Goal: Task Accomplishment & Management: Manage account settings

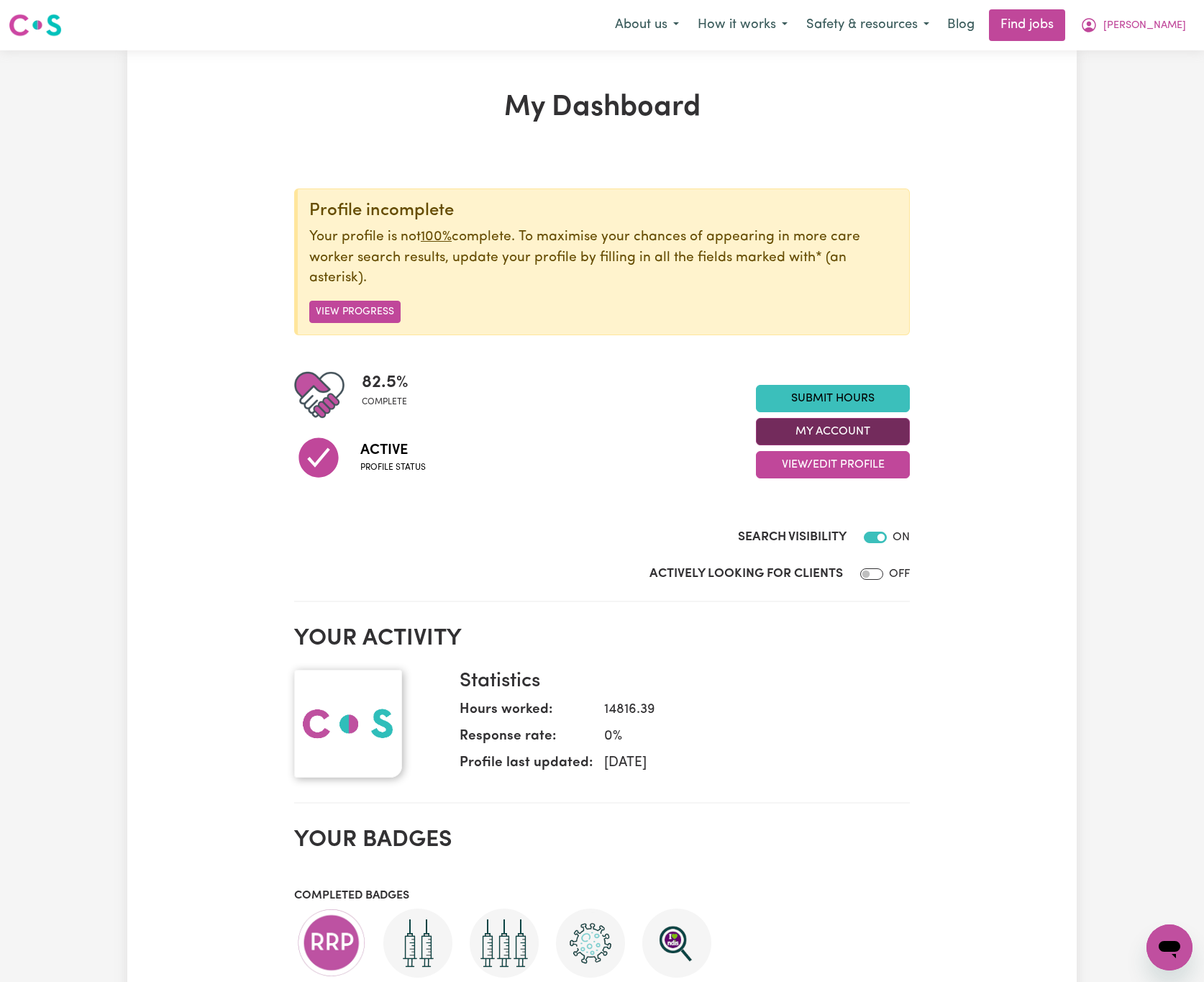
click at [882, 430] on button "My Account" at bounding box center [833, 431] width 154 height 27
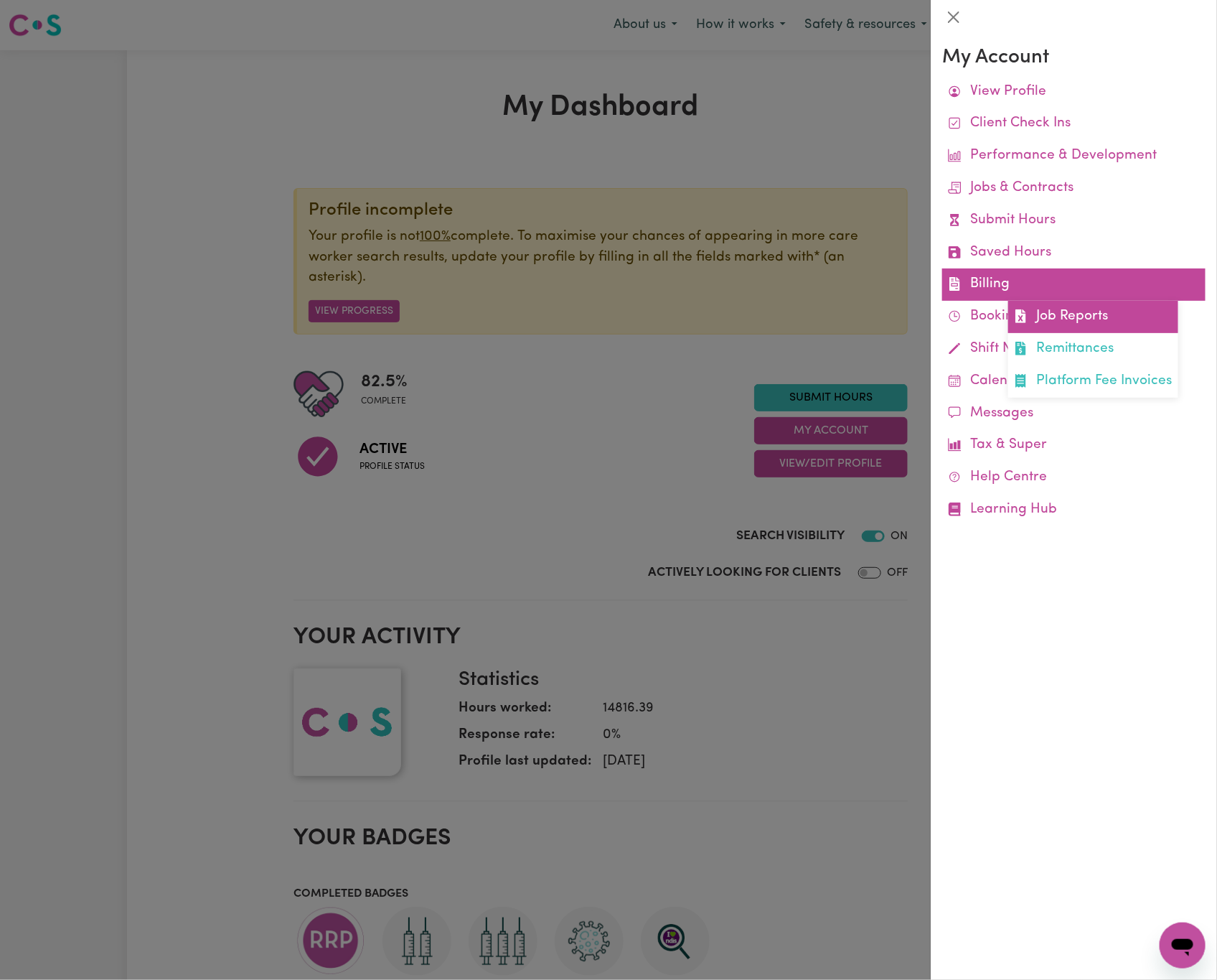
click at [1088, 326] on link "Job Reports" at bounding box center [1093, 317] width 170 height 33
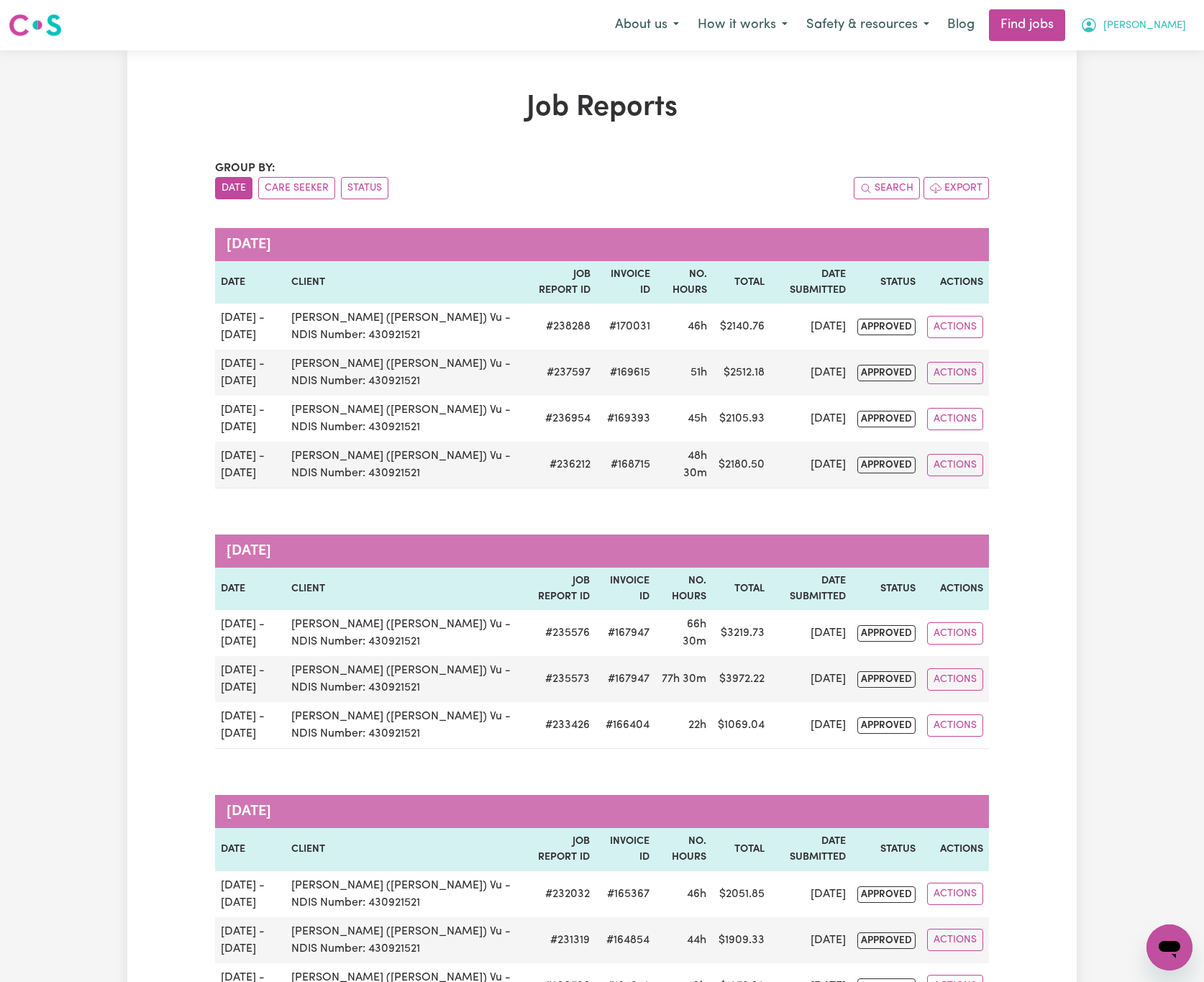
click at [1187, 14] on button "[PERSON_NAME]" at bounding box center [1133, 24] width 124 height 30
click at [1168, 100] on link "Logout" at bounding box center [1137, 109] width 113 height 27
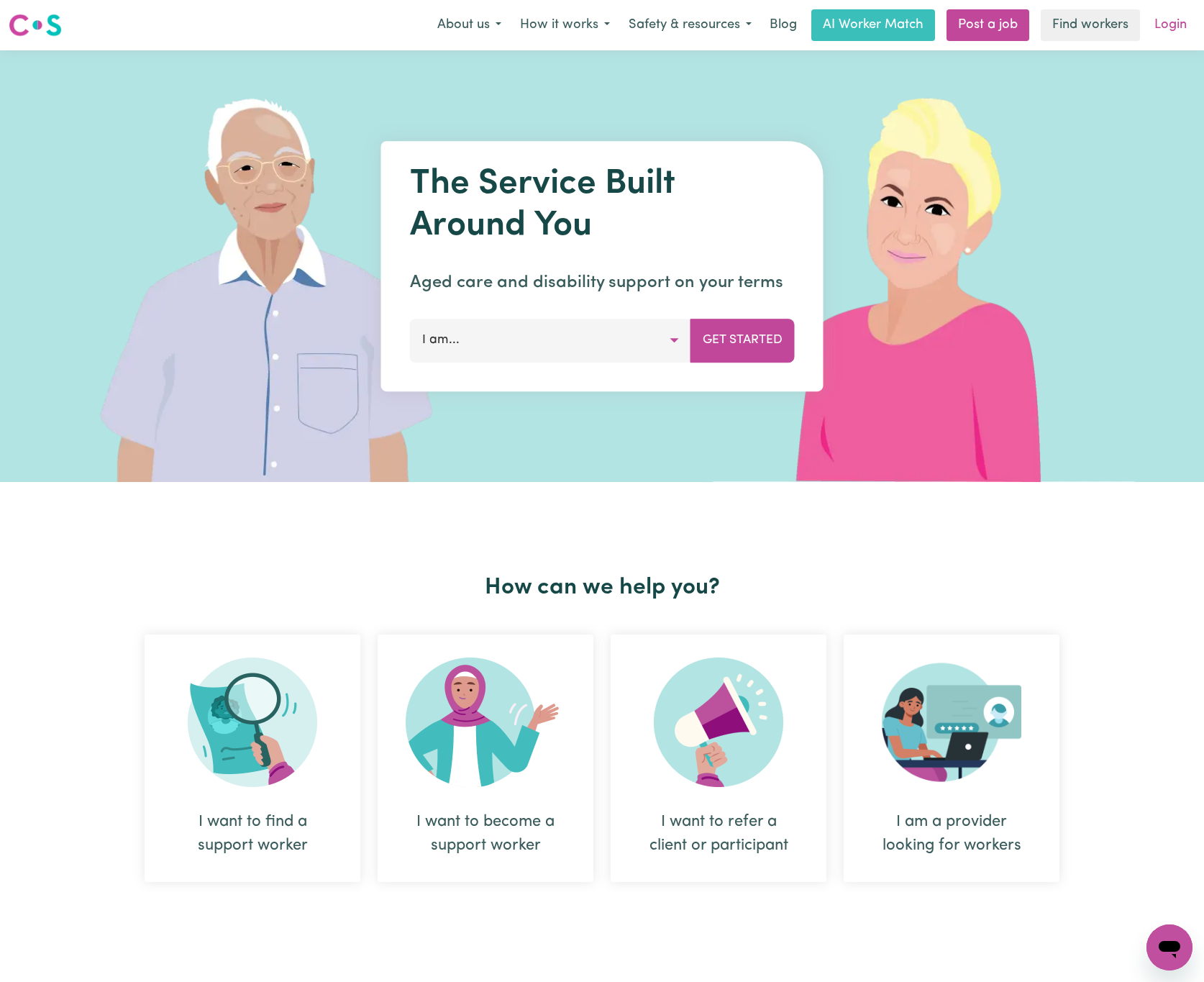
click at [1183, 13] on link "Login" at bounding box center [1171, 24] width 50 height 32
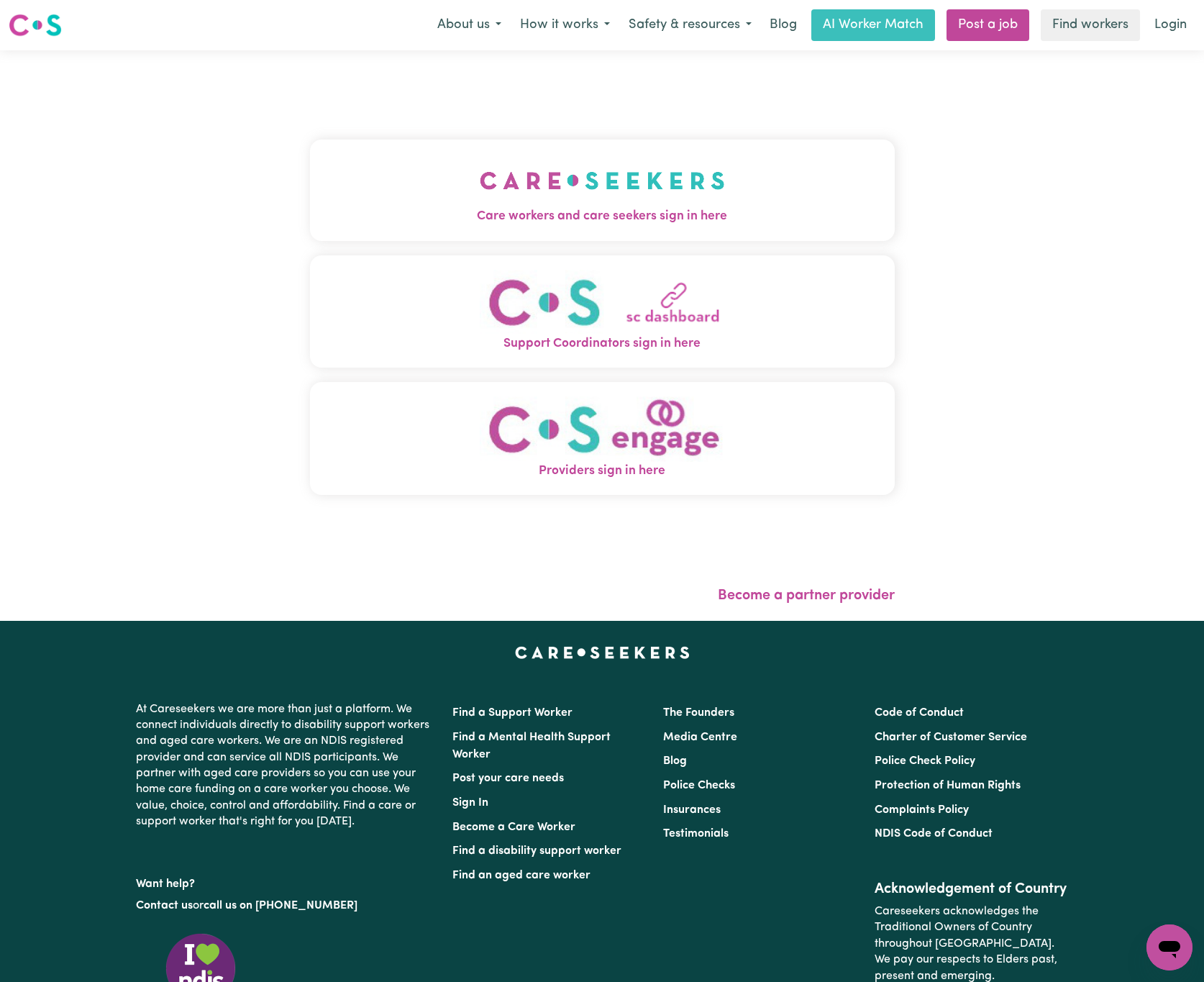
click at [491, 198] on img "Care workers and care seekers sign in here" at bounding box center [602, 180] width 245 height 53
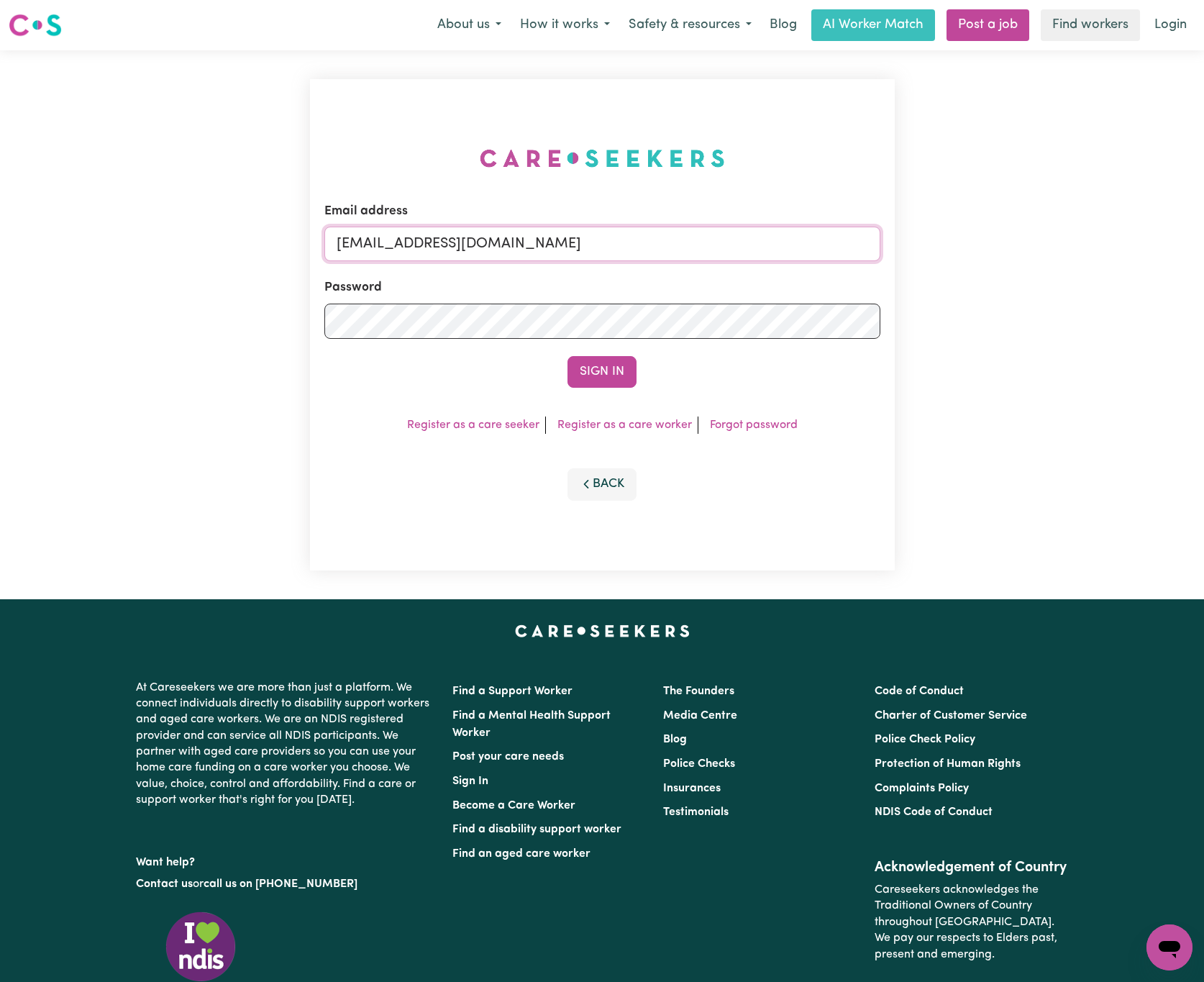
drag, startPoint x: 467, startPoint y: 249, endPoint x: 904, endPoint y: 264, distance: 437.3
click at [904, 264] on div "Email address [EMAIL_ADDRESS][DOMAIN_NAME] Password Sign In Register as a care …" at bounding box center [602, 325] width 1204 height 549
paste input "[EMAIL_ADDRESS][DOMAIN_NAME]"
type input "superuser~[EMAIL_ADDRESS][DOMAIN_NAME]"
click at [567, 356] on button "Sign In" at bounding box center [602, 371] width 69 height 32
